Goal: Task Accomplishment & Management: Complete application form

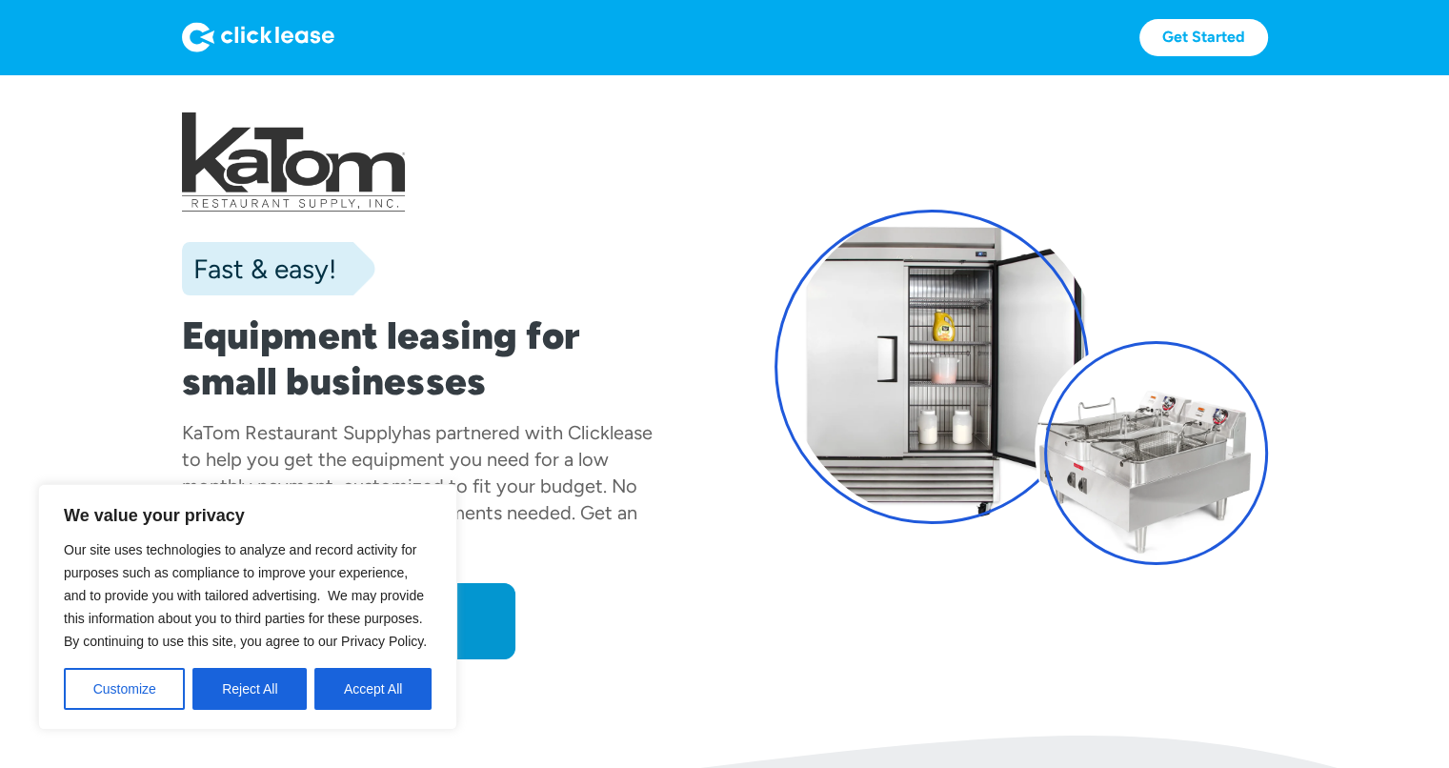
click at [598, 654] on div "Apply now Apply now" at bounding box center [428, 621] width 493 height 76
click at [277, 682] on button "Reject All" at bounding box center [249, 689] width 114 height 42
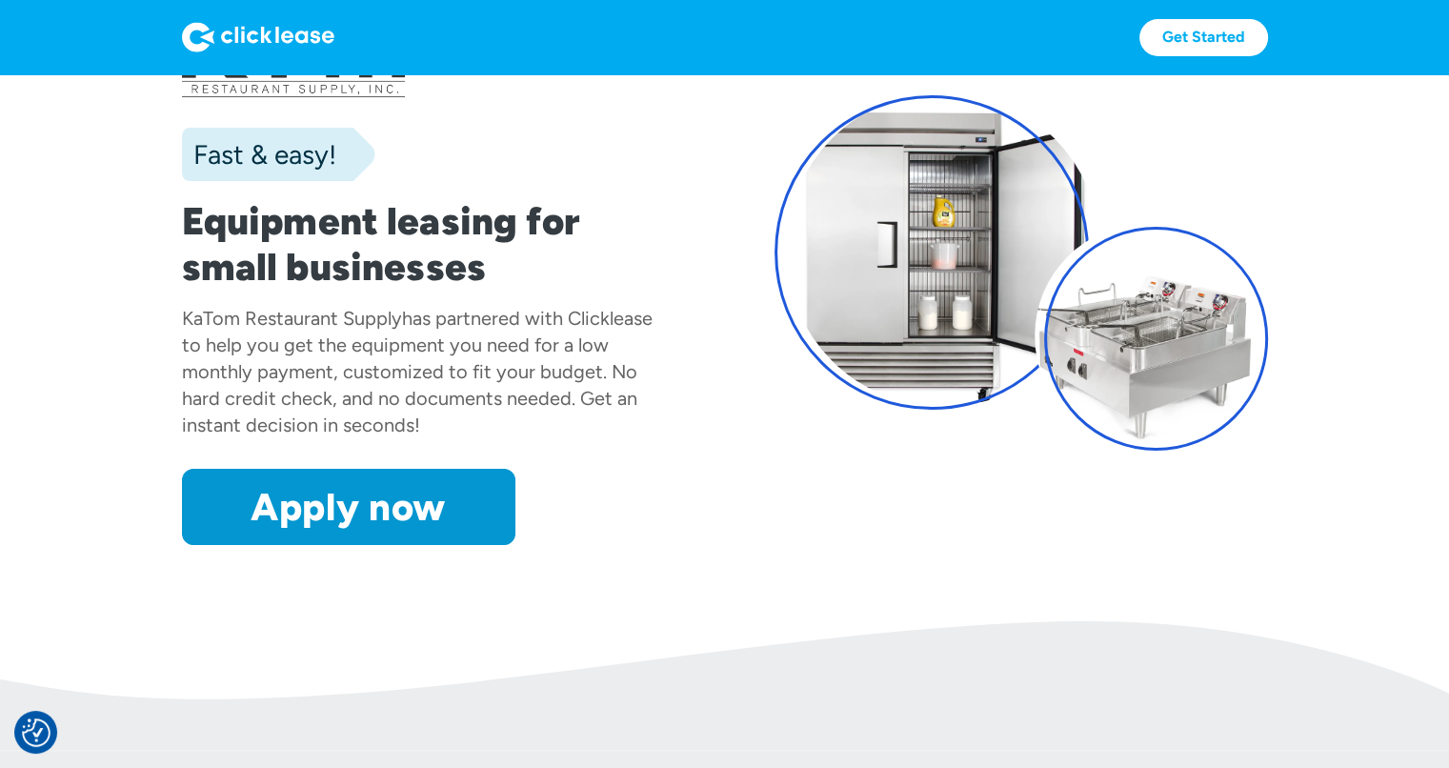
scroll to position [117, 0]
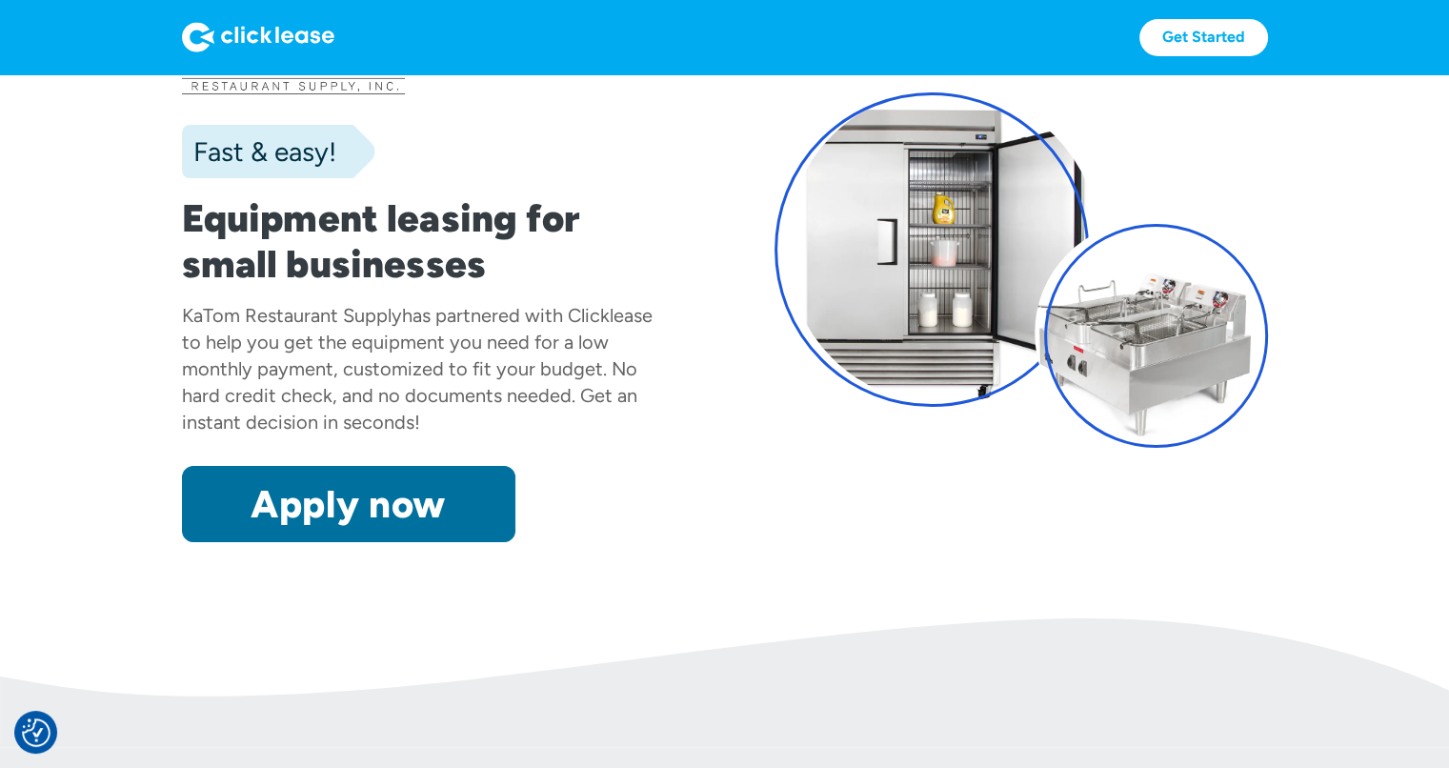
click at [488, 501] on link "Apply now" at bounding box center [348, 504] width 333 height 76
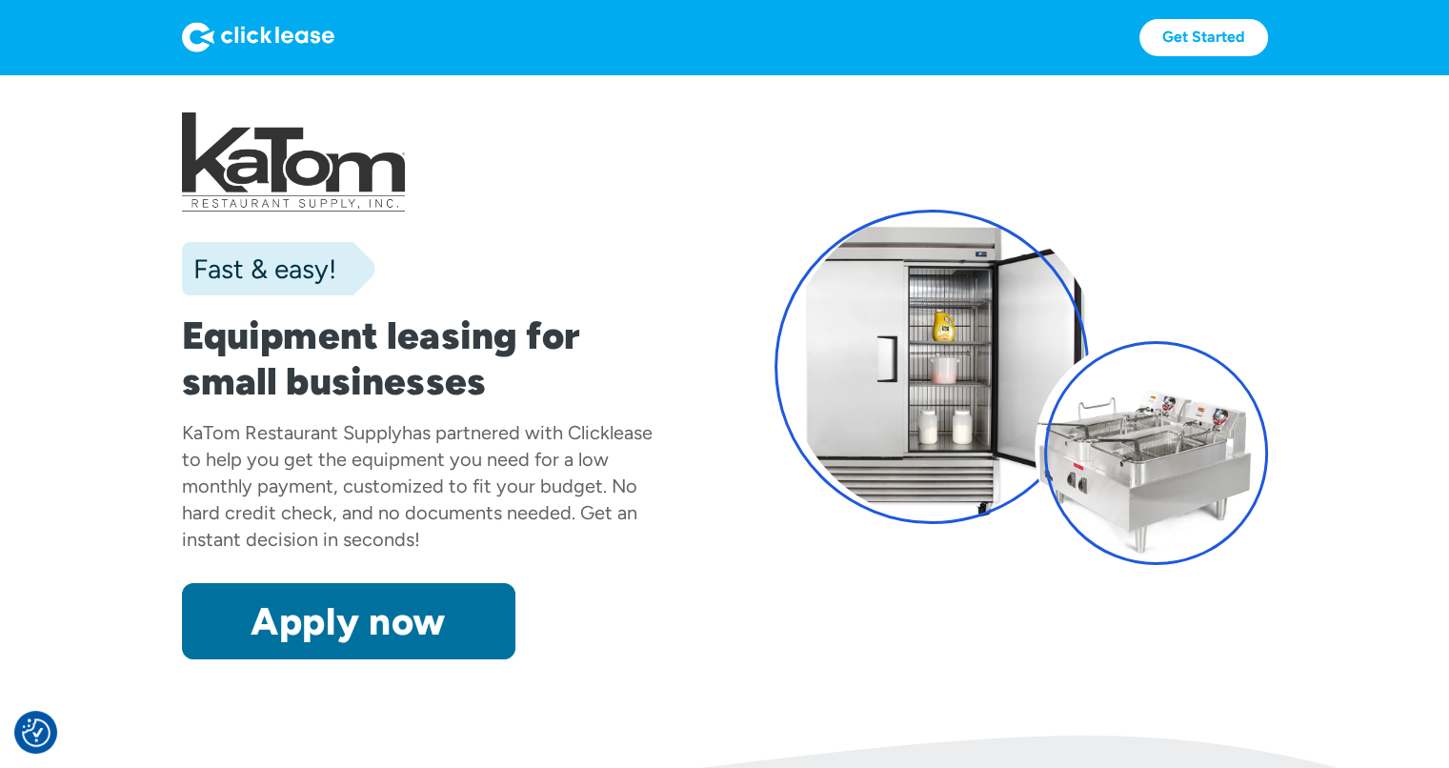
click at [469, 641] on link "Apply now" at bounding box center [348, 621] width 333 height 76
